Goal: Check status: Check status

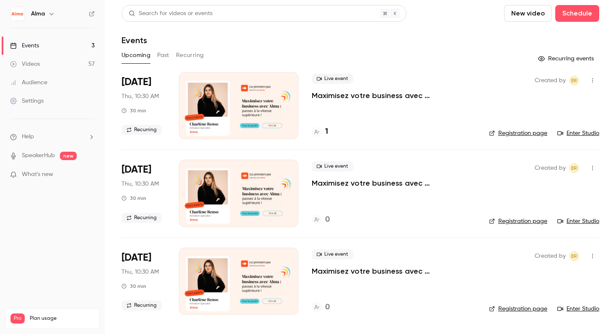
click at [161, 57] on button "Past" at bounding box center [163, 55] width 12 height 13
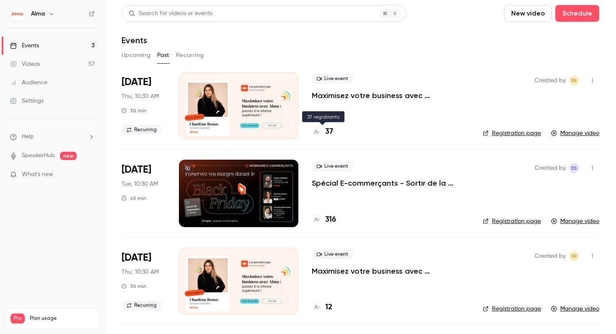
click at [317, 132] on icon at bounding box center [316, 131] width 5 height 5
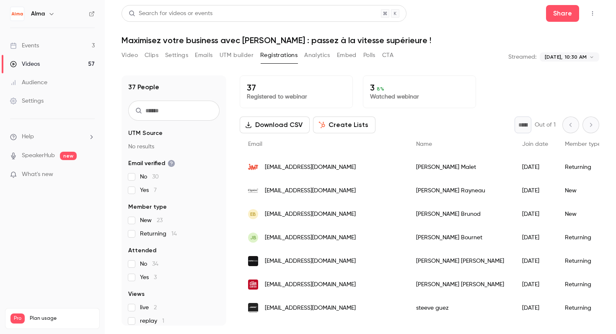
click at [423, 60] on div "**********" at bounding box center [359, 57] width 477 height 17
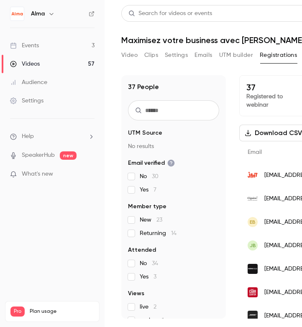
click at [31, 47] on div "Events" at bounding box center [24, 45] width 29 height 8
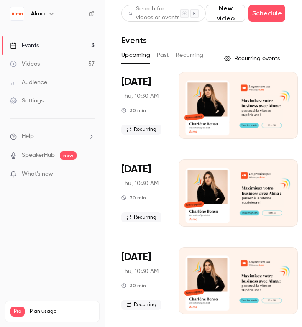
click at [160, 59] on button "Past" at bounding box center [163, 55] width 12 height 13
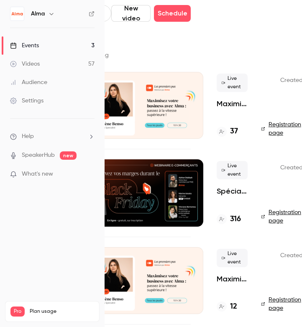
scroll to position [0, 139]
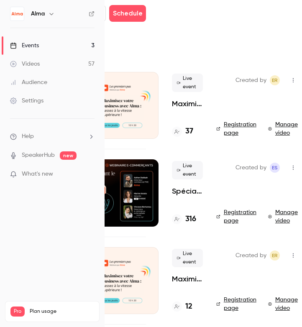
click at [282, 217] on link "Manage video" at bounding box center [284, 217] width 32 height 17
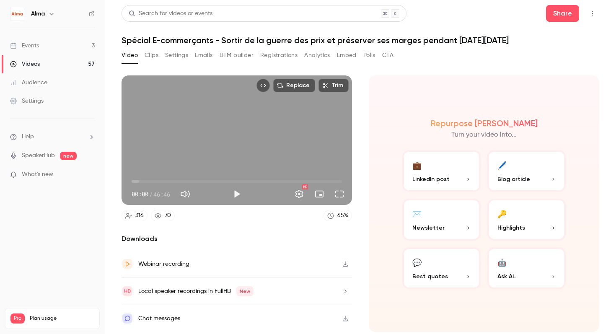
click at [327, 59] on button "Analytics" at bounding box center [317, 55] width 26 height 13
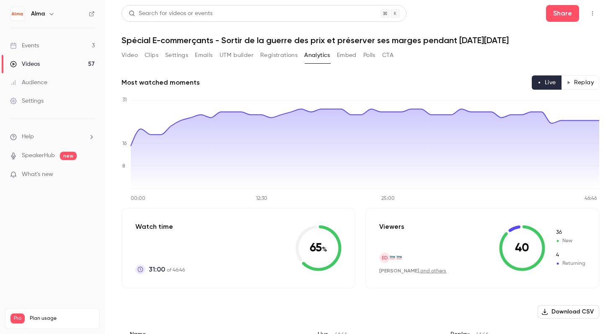
click at [575, 79] on button "Replay" at bounding box center [580, 82] width 38 height 14
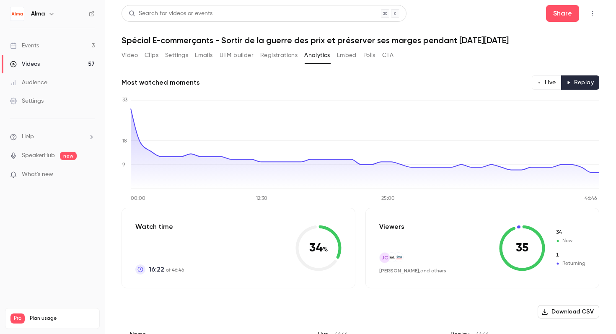
click at [544, 82] on button "Live" at bounding box center [546, 82] width 30 height 14
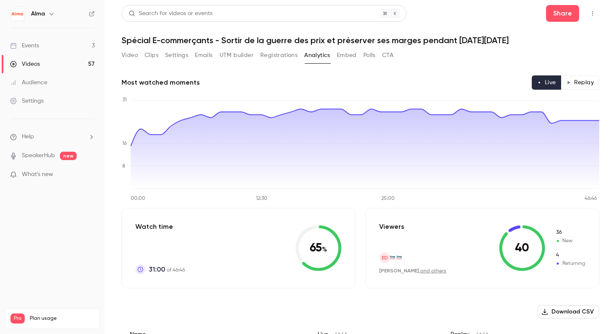
click at [542, 45] on h1 "Spécial E-commerçants - Sortir de la guerre des prix et préserver ses marges pe…" at bounding box center [359, 40] width 477 height 10
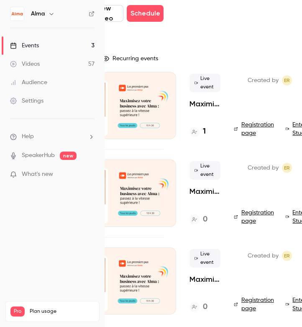
scroll to position [0, 44]
